Goal: Communication & Community: Answer question/provide support

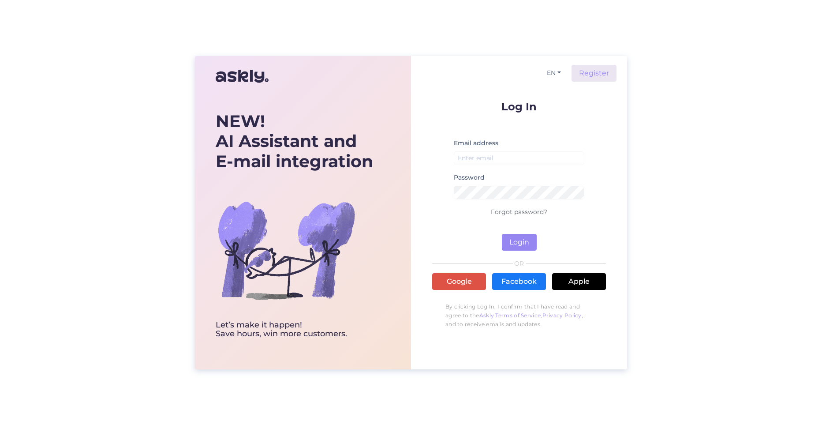
click at [491, 165] on div "Email address" at bounding box center [519, 155] width 131 height 34
click at [491, 162] on input "email" at bounding box center [519, 158] width 131 height 14
type input "[EMAIL_ADDRESS][PERSON_NAME][DOMAIN_NAME]"
click at [520, 236] on button "Login" at bounding box center [519, 242] width 35 height 17
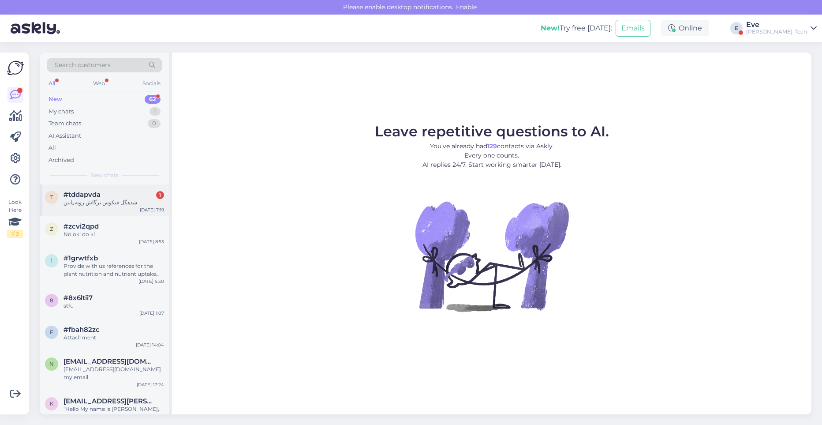
click at [95, 207] on div "t #tddapvda 1 شدهگل فیکوس برگاش روبه پایین [DATE] 7:19" at bounding box center [105, 200] width 130 height 32
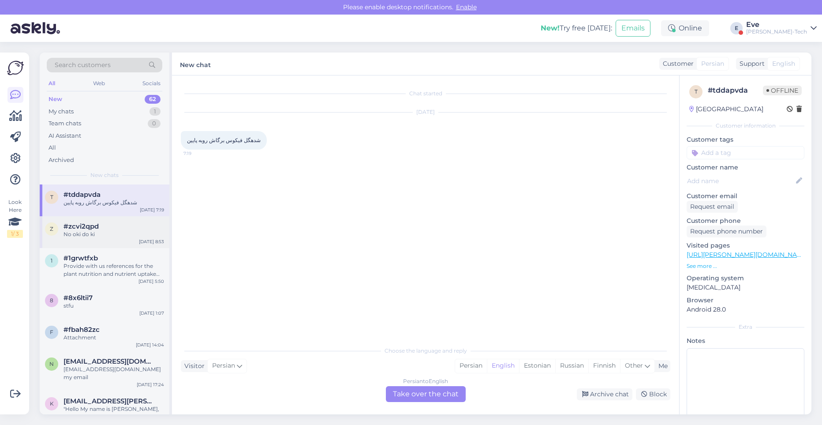
click at [97, 226] on span "#zcvi2qpd" at bounding box center [81, 226] width 35 height 8
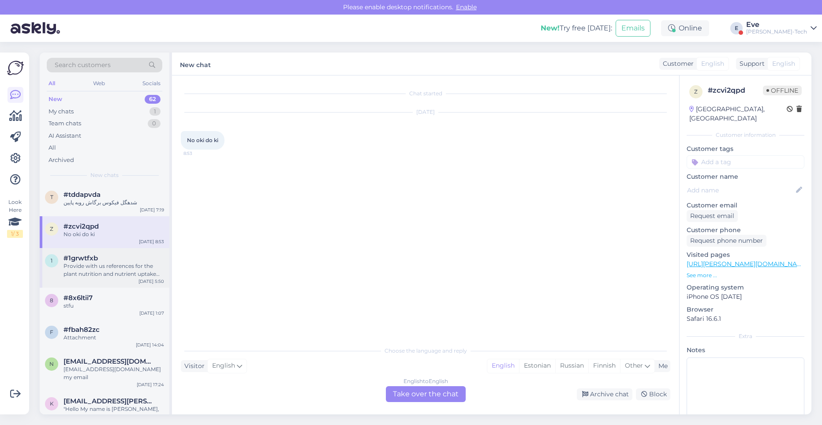
click at [72, 270] on div "Provide with us references for the plant nutrition and nutrient uptake notices" at bounding box center [114, 270] width 101 height 16
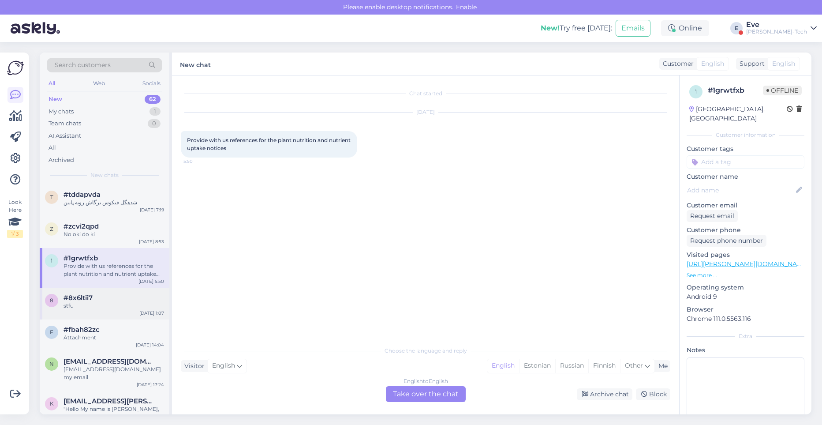
click at [116, 306] on div "stfu" at bounding box center [114, 306] width 101 height 8
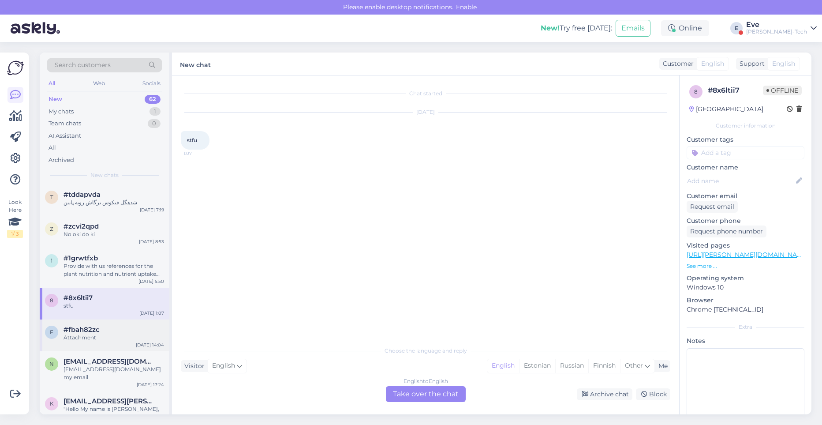
click at [116, 327] on div "#fbah82zc" at bounding box center [114, 329] width 101 height 8
click at [84, 372] on div "[EMAIL_ADDRESS][DOMAIN_NAME] my email" at bounding box center [114, 373] width 101 height 16
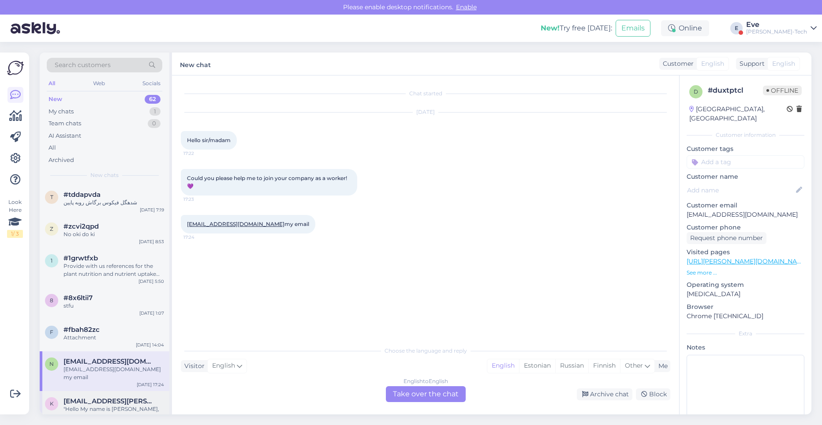
click at [73, 405] on div ""Hello My name is [PERSON_NAME], and I represent SaltwaterStudio. We support ex…" at bounding box center [114, 413] width 101 height 16
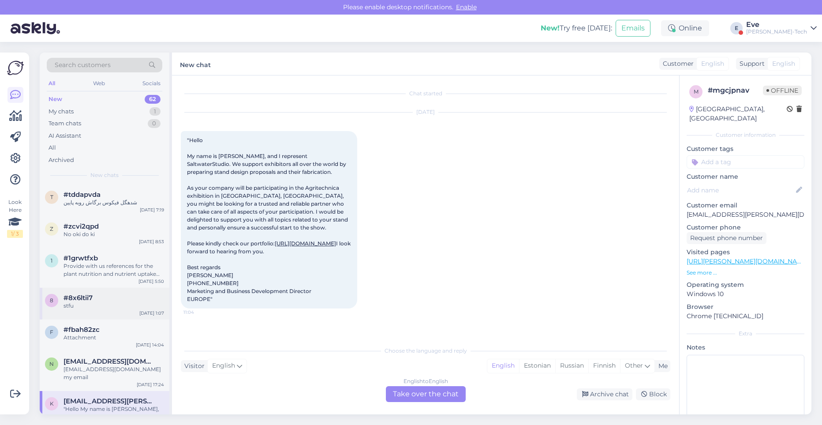
scroll to position [163, 0]
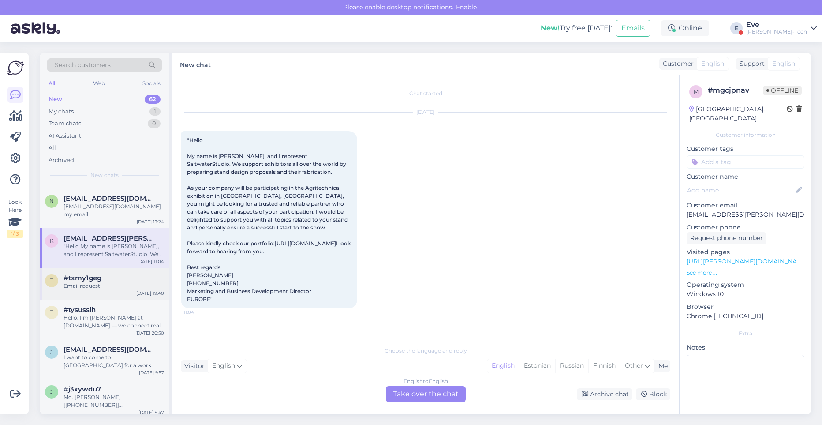
click at [93, 282] on div "Email request" at bounding box center [114, 286] width 101 height 8
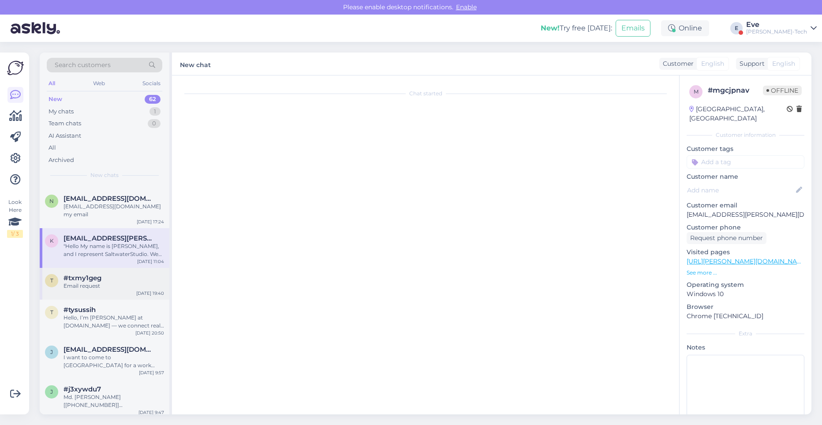
scroll to position [0, 0]
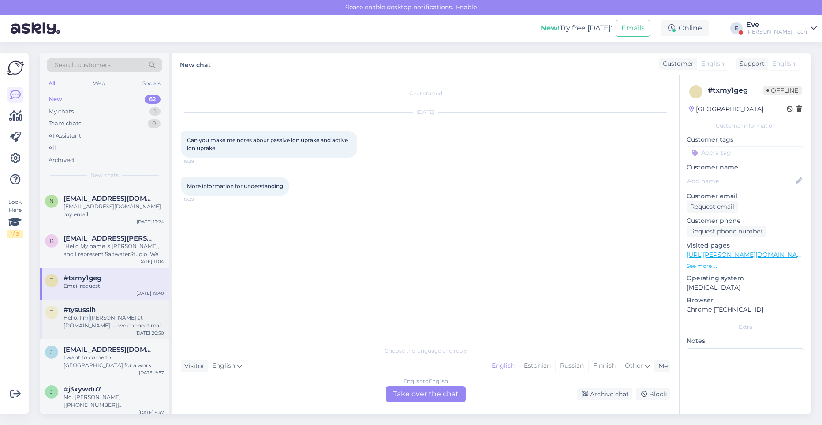
click at [88, 314] on div "Hello, I’m [PERSON_NAME] at [DOMAIN_NAME] — we connect real buyers with Amazon …" at bounding box center [114, 322] width 101 height 16
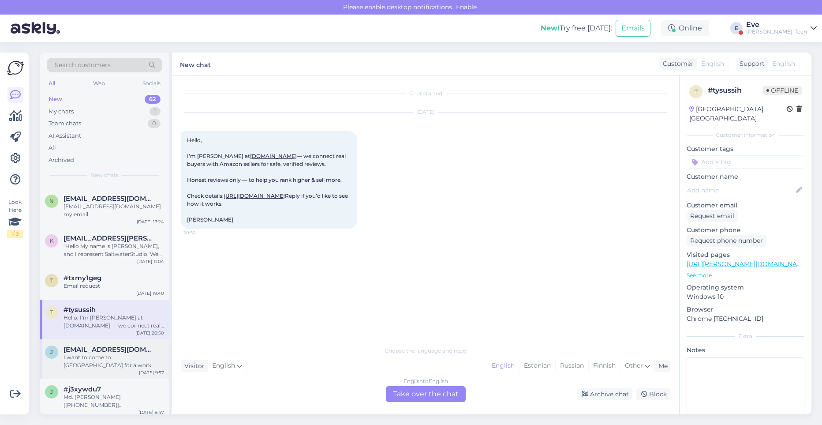
click at [84, 353] on div "I want to come to [GEOGRAPHIC_DATA] for a work permit." at bounding box center [114, 361] width 101 height 16
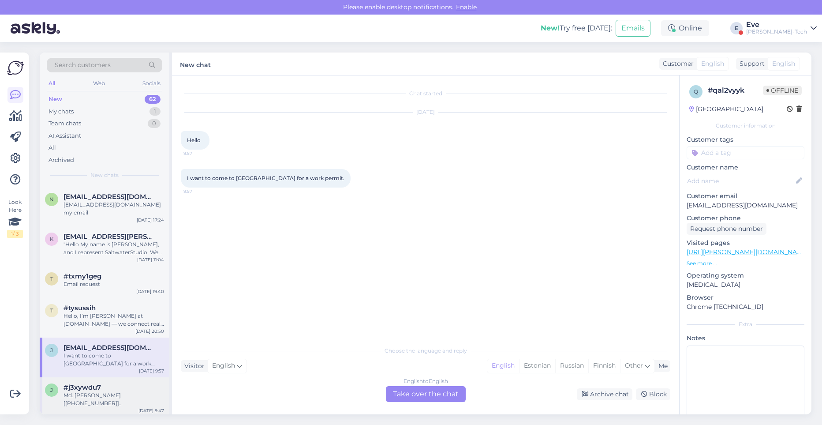
click at [91, 391] on div "Md. [PERSON_NAME] [[PHONE_NUMBER]] [[EMAIL_ADDRESS][DOMAIN_NAME]] Dear Sir/Mada…" at bounding box center [114, 399] width 101 height 16
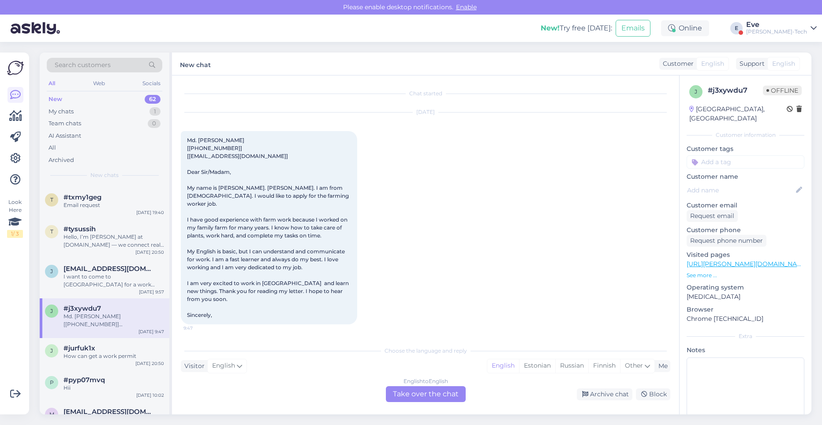
scroll to position [244, 0]
click at [103, 351] on div "How can get a work permit" at bounding box center [114, 355] width 101 height 8
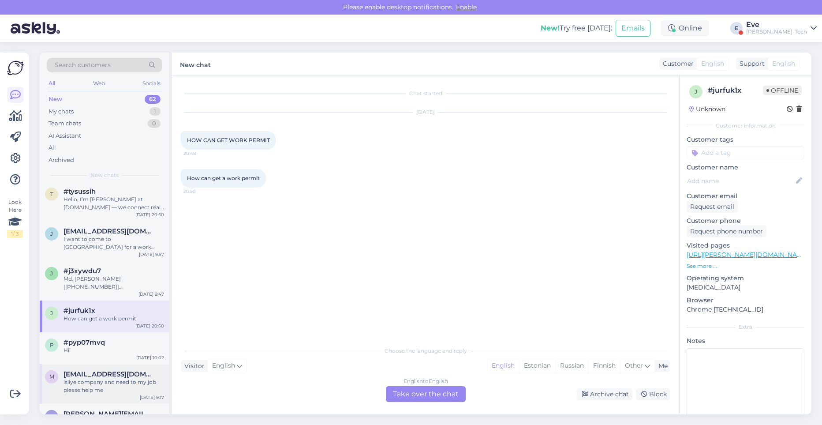
scroll to position [323, 0]
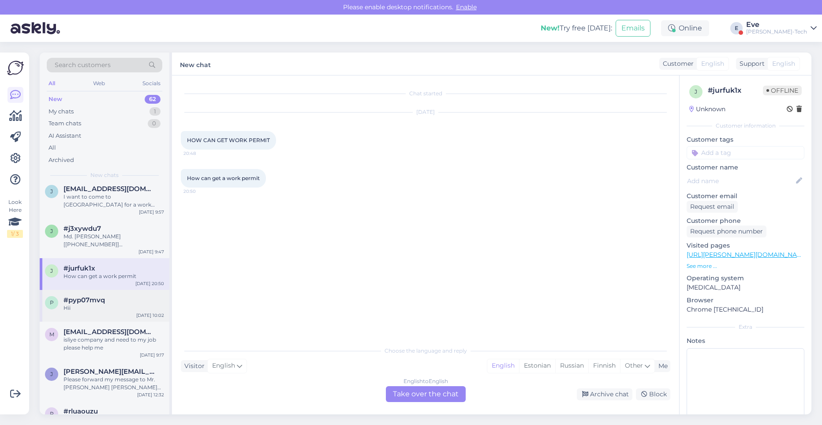
click at [117, 311] on div "p #pyp07mvq Hii [DATE] 10:02" at bounding box center [105, 306] width 130 height 32
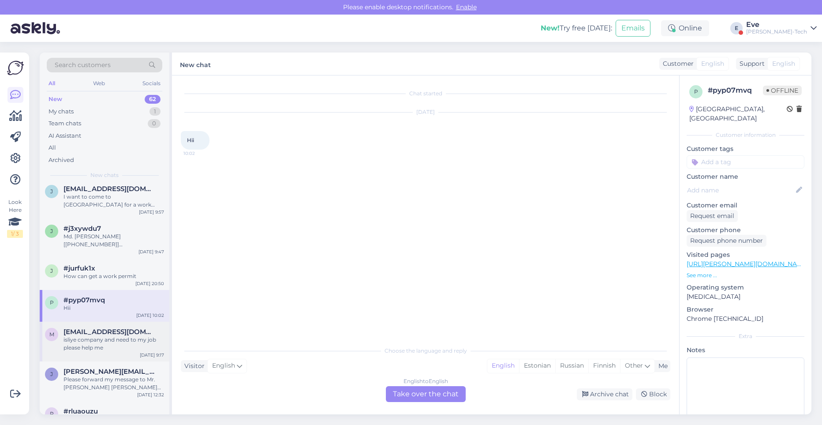
click at [111, 340] on div "isliye company and need to my job please help me" at bounding box center [114, 344] width 101 height 16
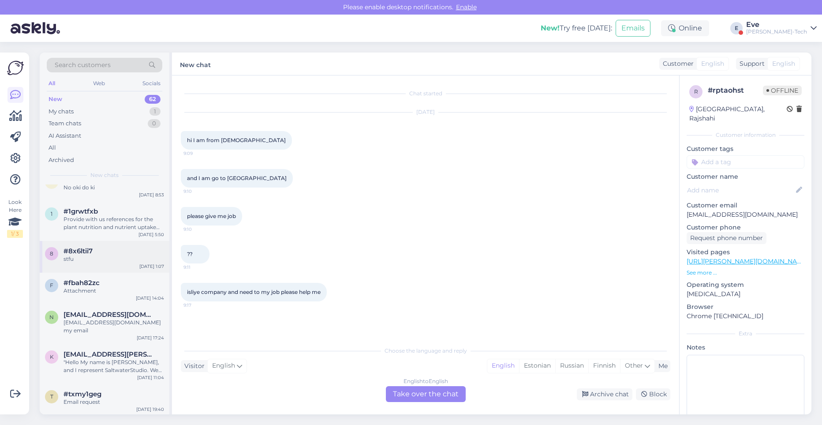
scroll to position [0, 0]
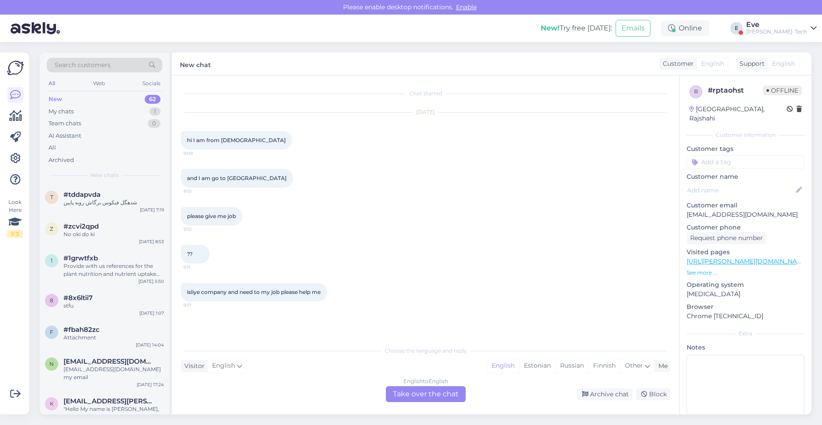
click at [789, 30] on div "[PERSON_NAME]-Tech" at bounding box center [776, 31] width 61 height 7
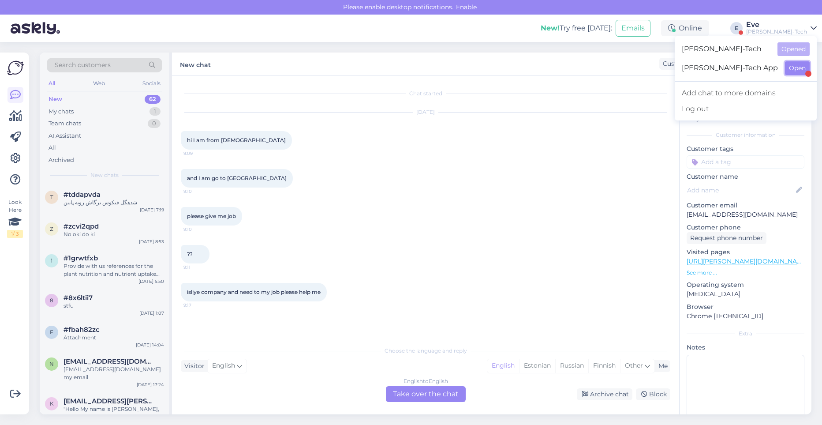
click at [790, 67] on button "Open" at bounding box center [797, 68] width 25 height 14
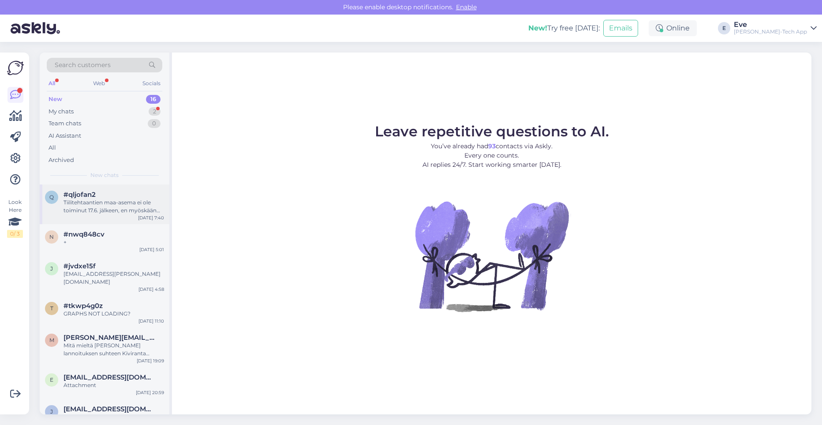
click at [109, 198] on div "#qljofan2 Tiilitehtaantien maa-asema ei ole toiminut 17.6. jälkeen, en myöskään…" at bounding box center [114, 203] width 101 height 24
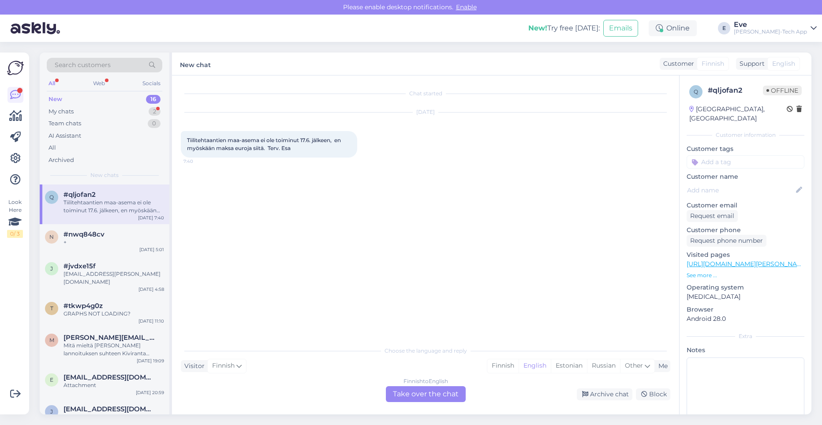
click at [419, 67] on div "New chat Customer Finnish Support English" at bounding box center [491, 63] width 639 height 23
click at [319, 39] on div "New! Try free [DATE]: Emails Online E [PERSON_NAME]-Tech App" at bounding box center [411, 28] width 822 height 27
